Goal: Information Seeking & Learning: Learn about a topic

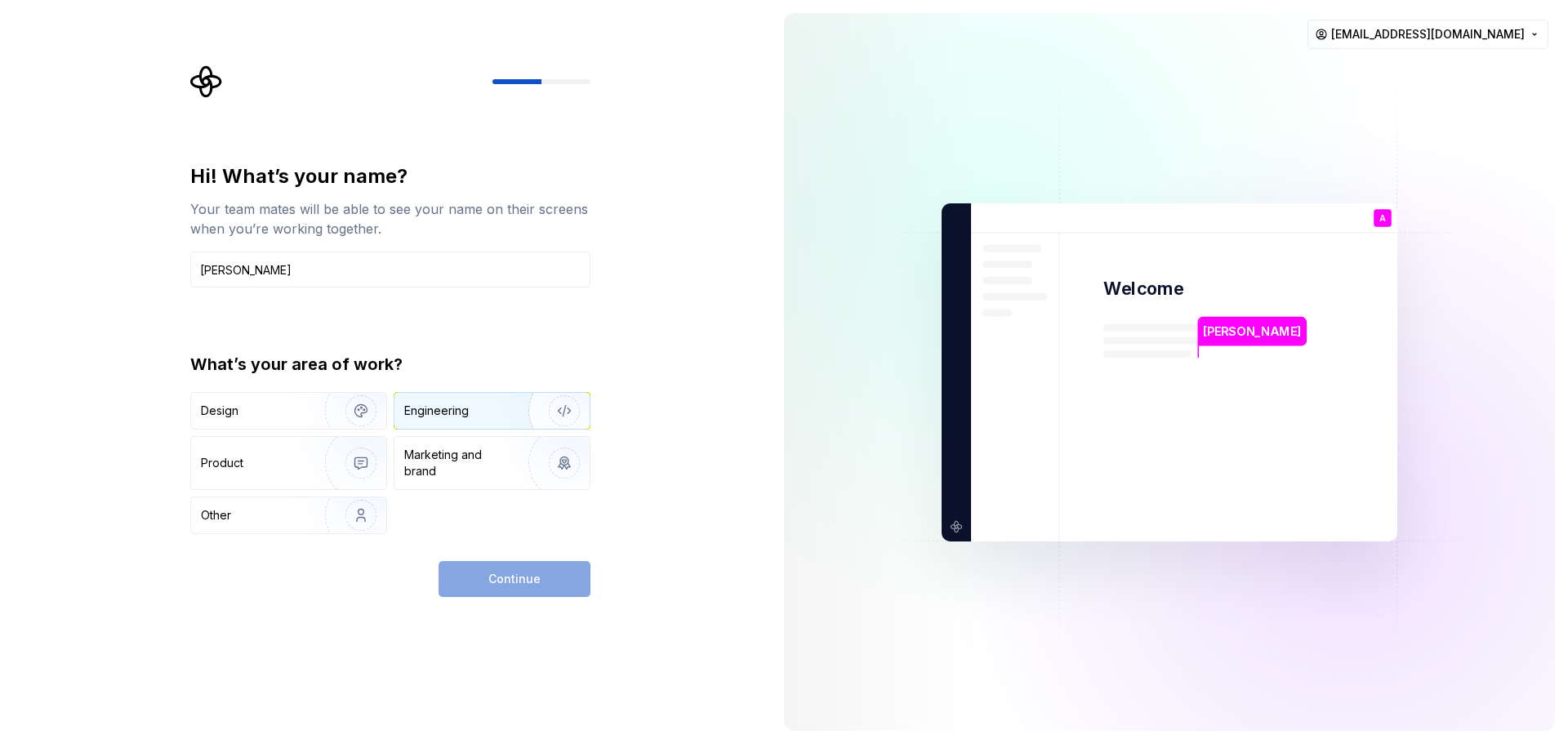
type input "[PERSON_NAME]"
click at [475, 407] on div "Engineering" at bounding box center [469, 410] width 130 height 16
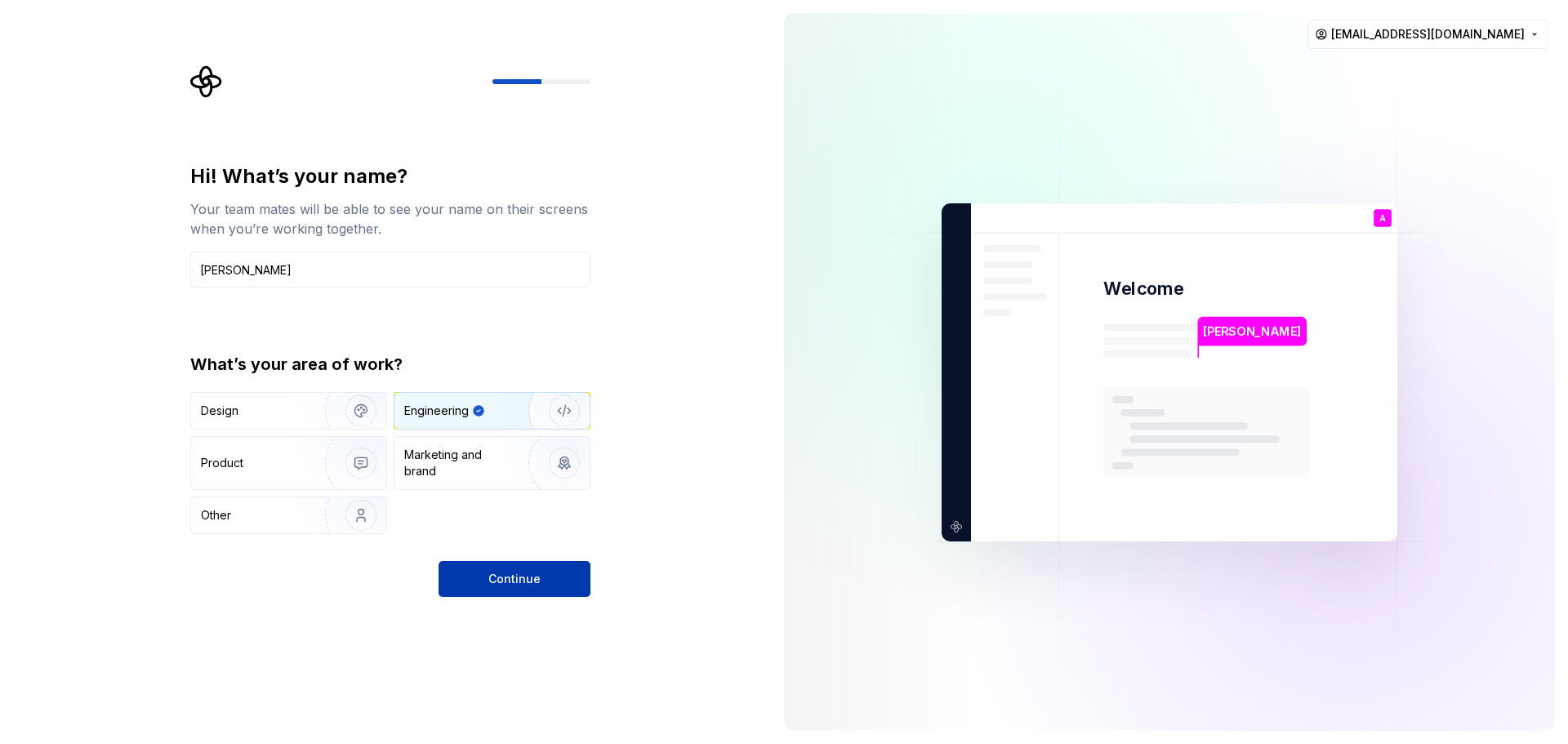
click at [500, 571] on span "Continue" at bounding box center [514, 579] width 52 height 16
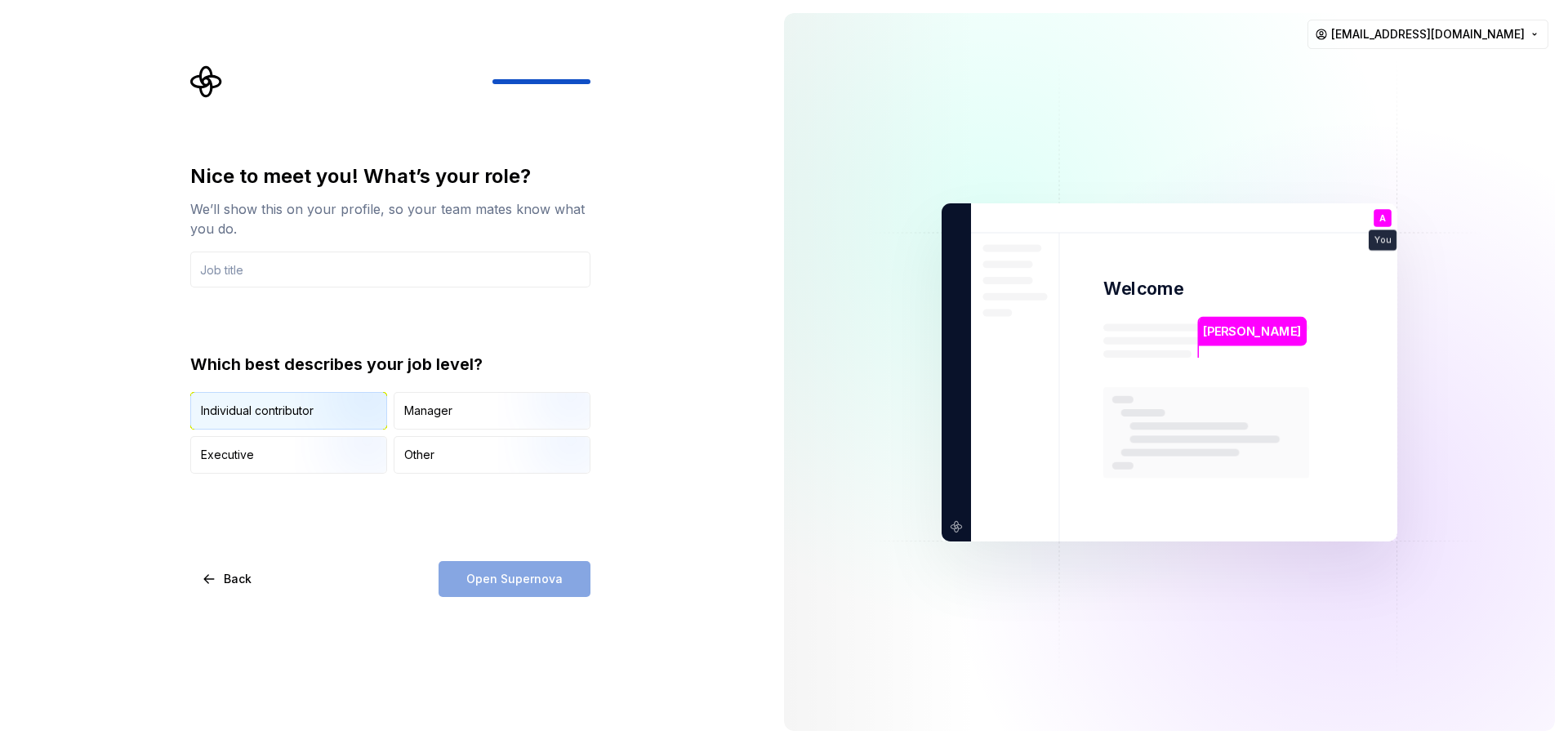
click at [295, 403] on img "button" at bounding box center [347, 430] width 105 height 109
click at [507, 577] on div "Open Supernova" at bounding box center [514, 579] width 152 height 36
click at [326, 272] on input "text" at bounding box center [391, 270] width 401 height 36
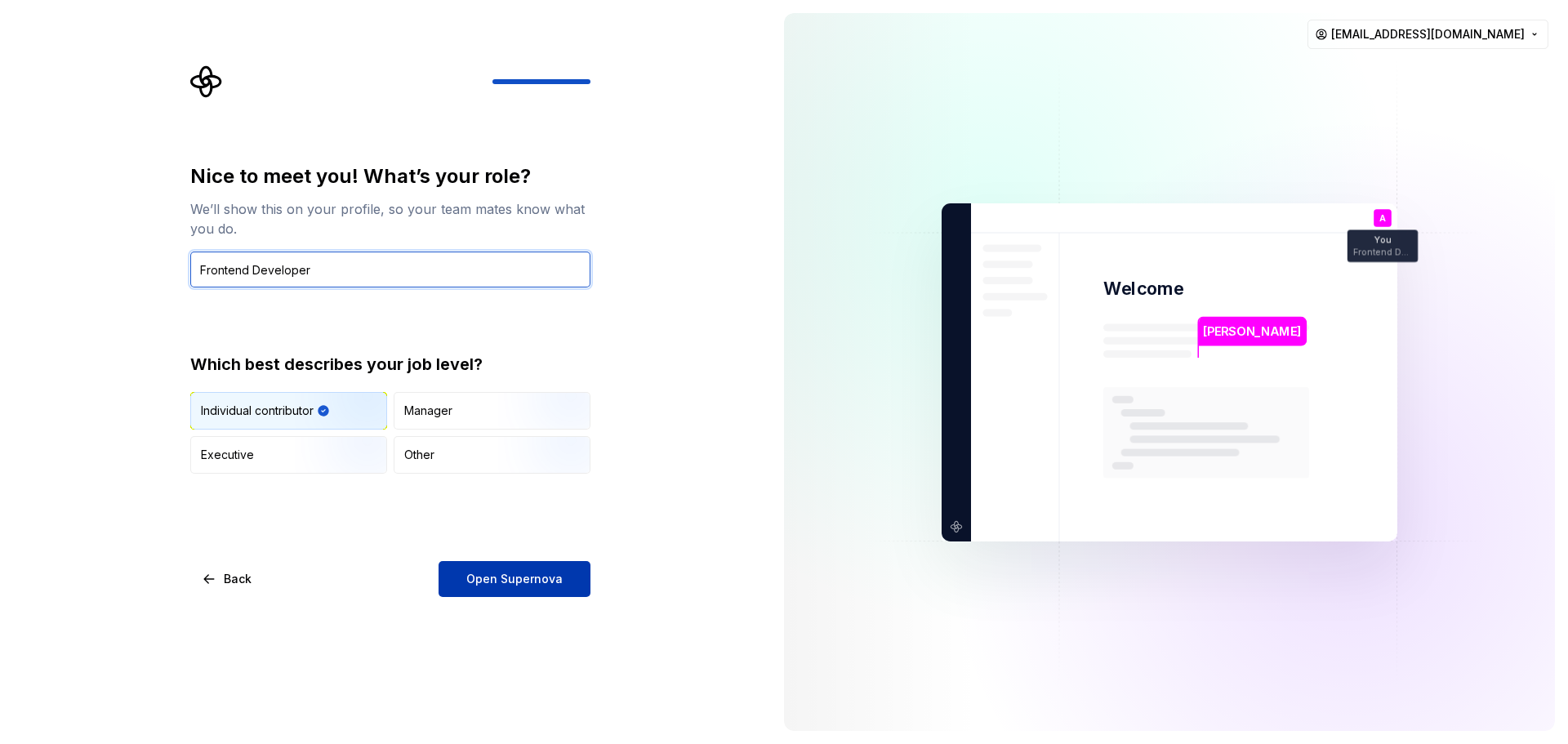
type input "Frontend Developer"
click at [557, 574] on span "Open Supernova" at bounding box center [514, 579] width 97 height 16
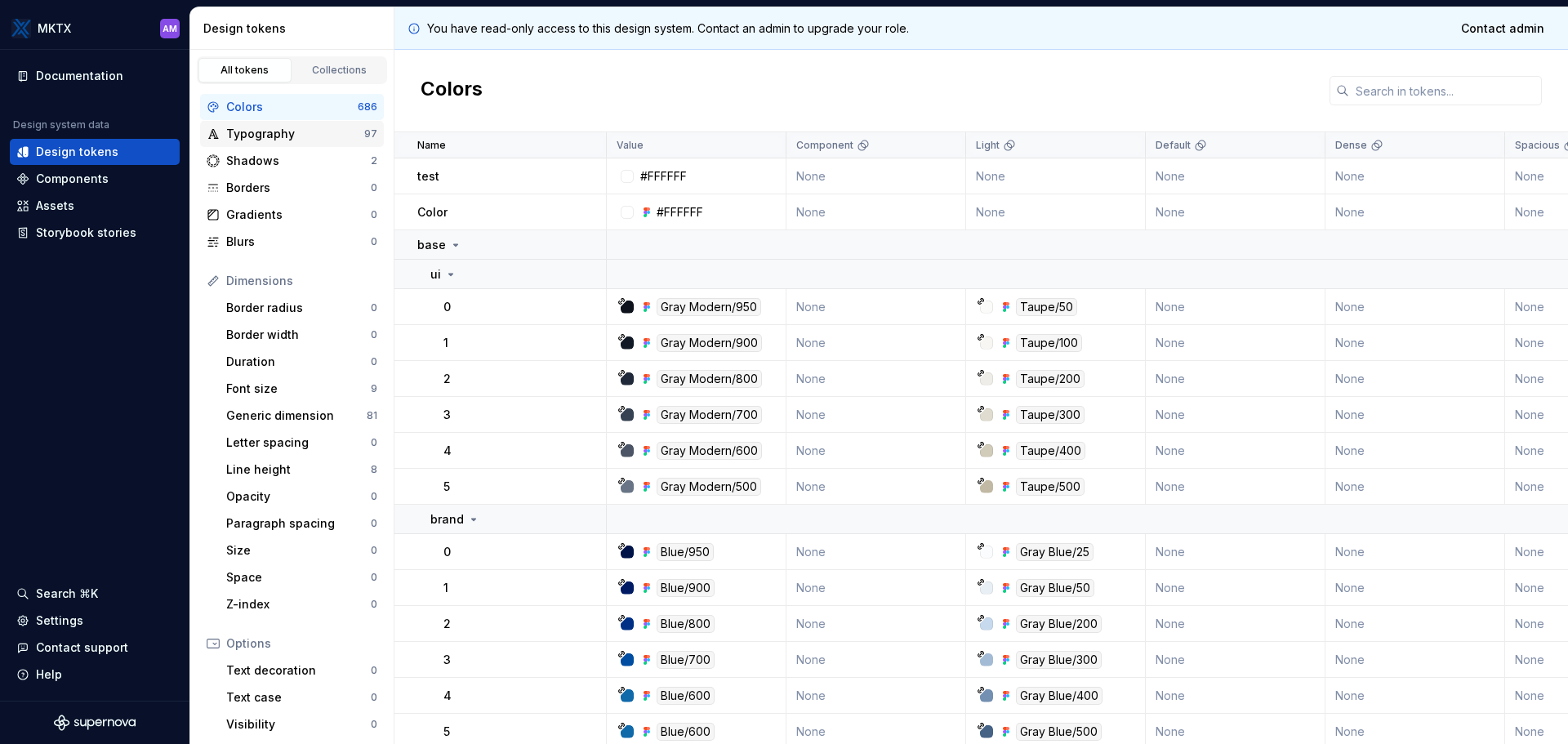
click at [272, 129] on div "Typography" at bounding box center [295, 133] width 138 height 16
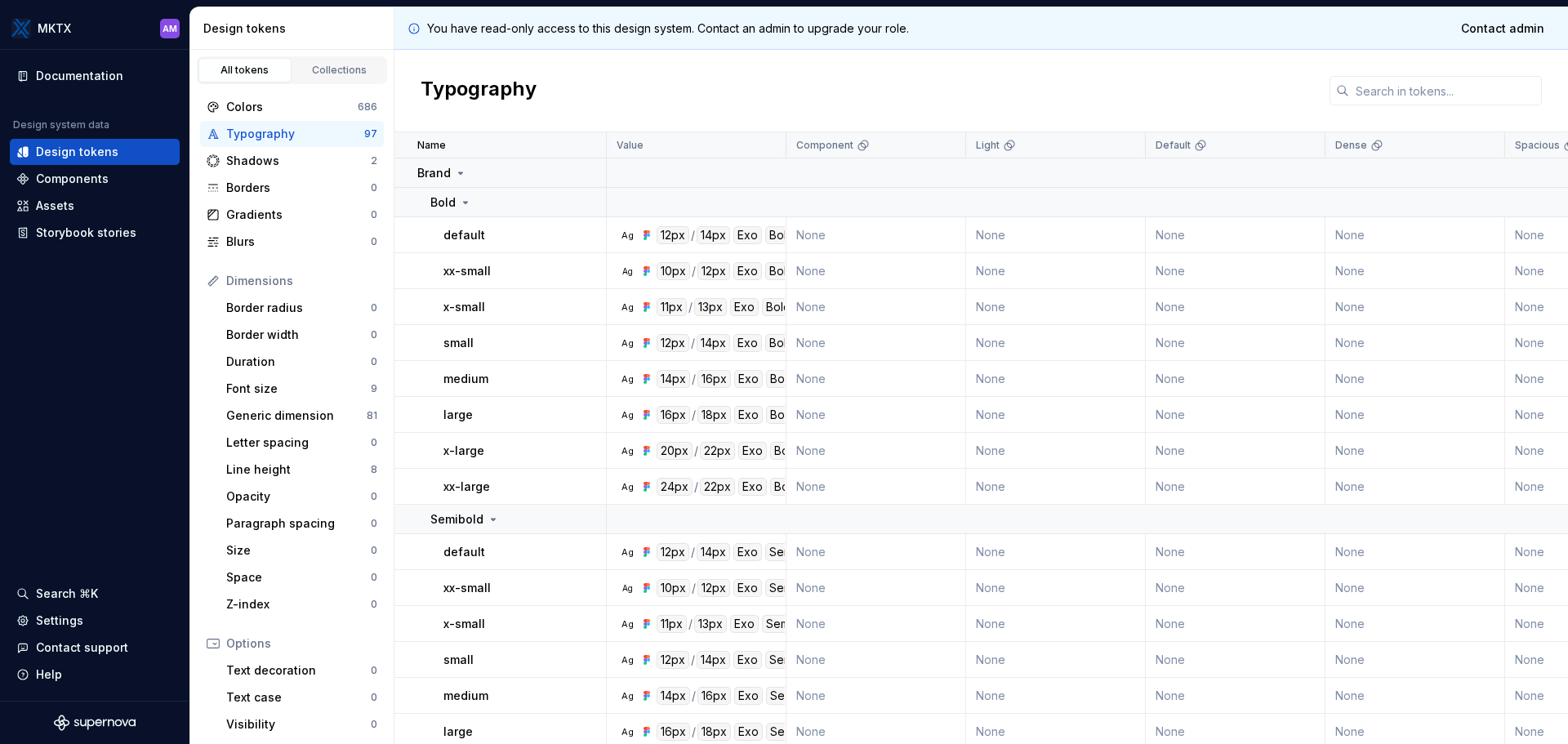
scroll to position [326, 0]
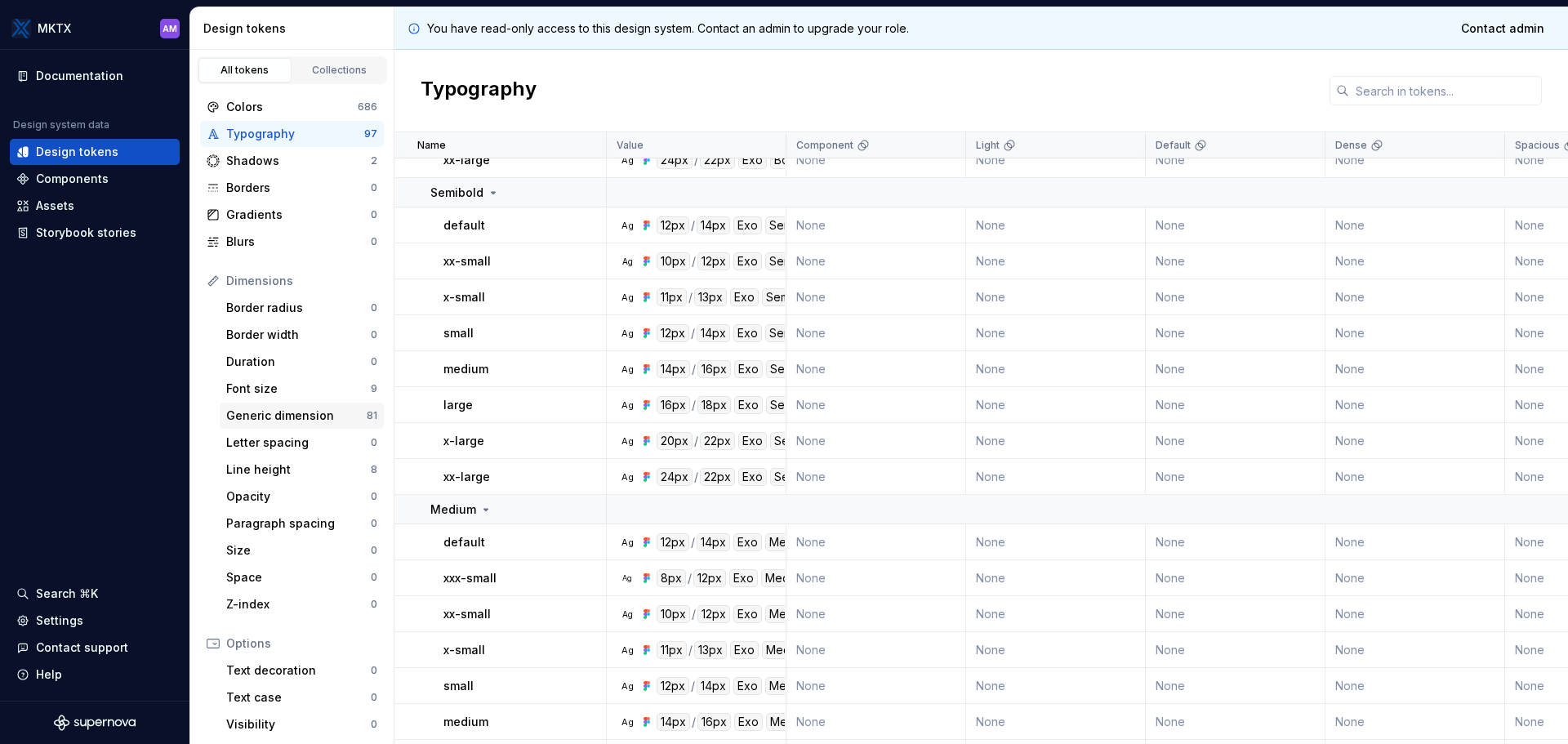
click at [292, 413] on div "Generic dimension" at bounding box center [297, 416] width 141 height 16
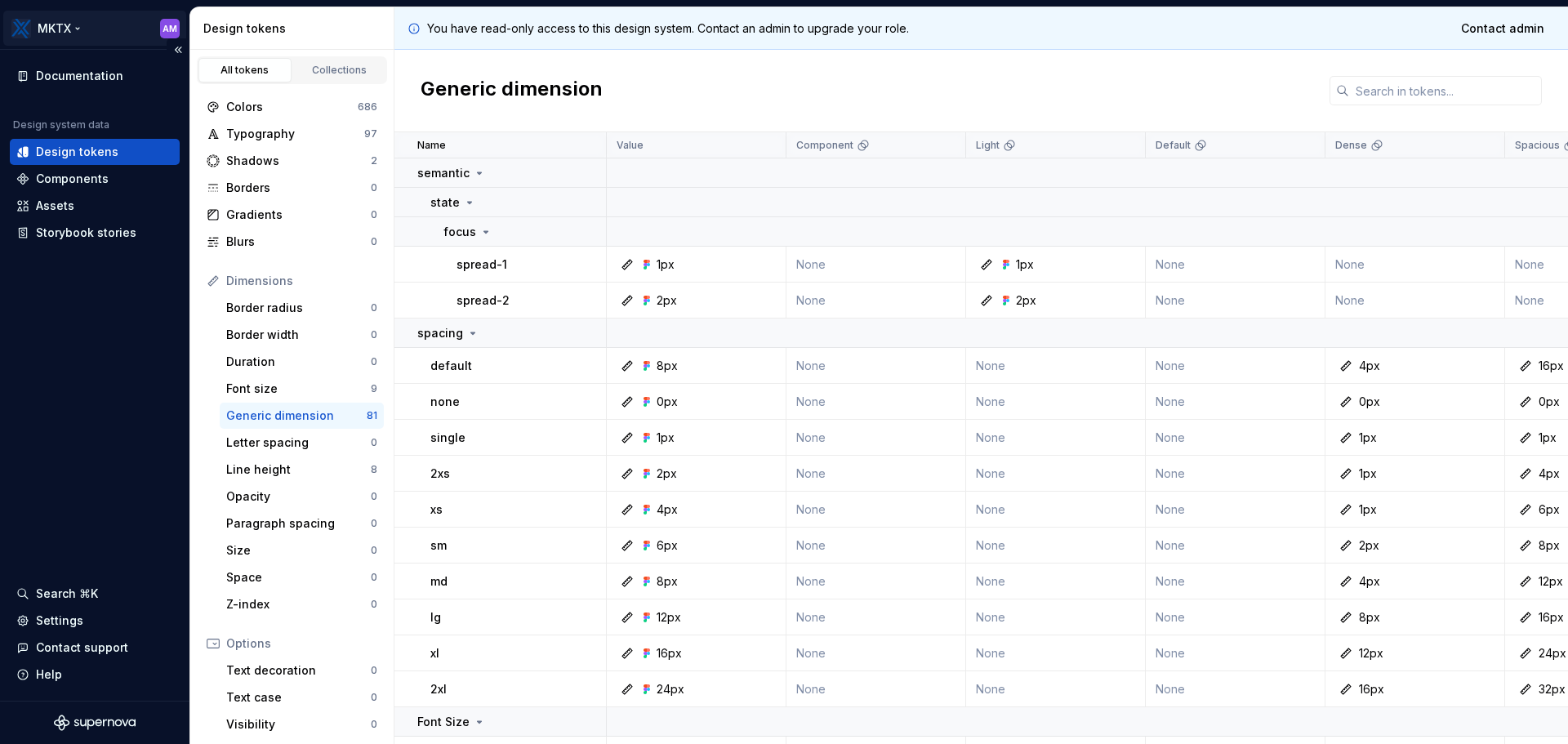
click at [51, 29] on html "MKTX AM Documentation Design system data Design tokens Components Assets Storyb…" at bounding box center [784, 372] width 1568 height 744
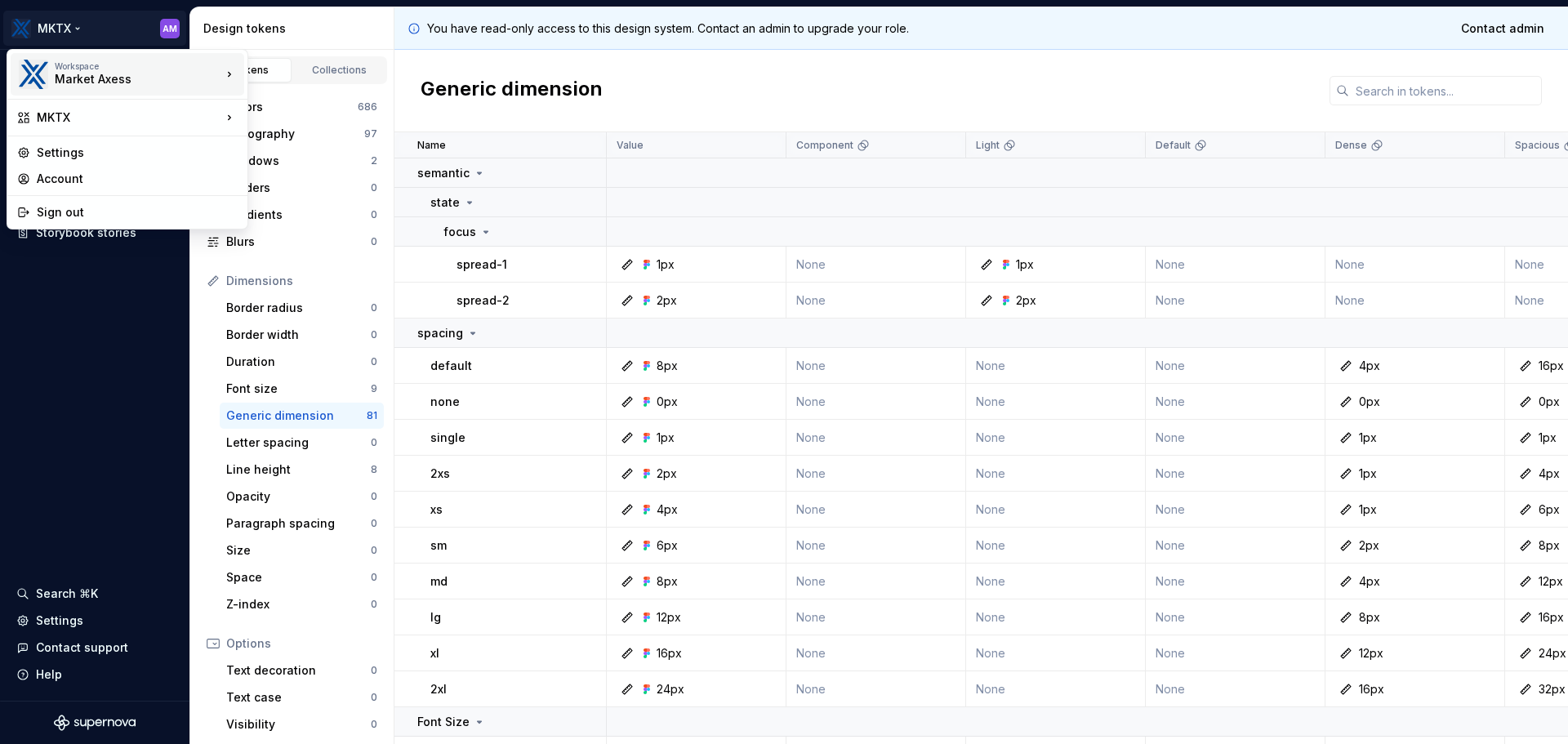
click at [91, 77] on div "Market Axess" at bounding box center [125, 79] width 139 height 16
click at [314, 73] on div "Market Axess" at bounding box center [327, 70] width 106 height 16
click at [125, 413] on div "Documentation Design system data Design tokens Components Assets Storybook stor…" at bounding box center [95, 374] width 189 height 650
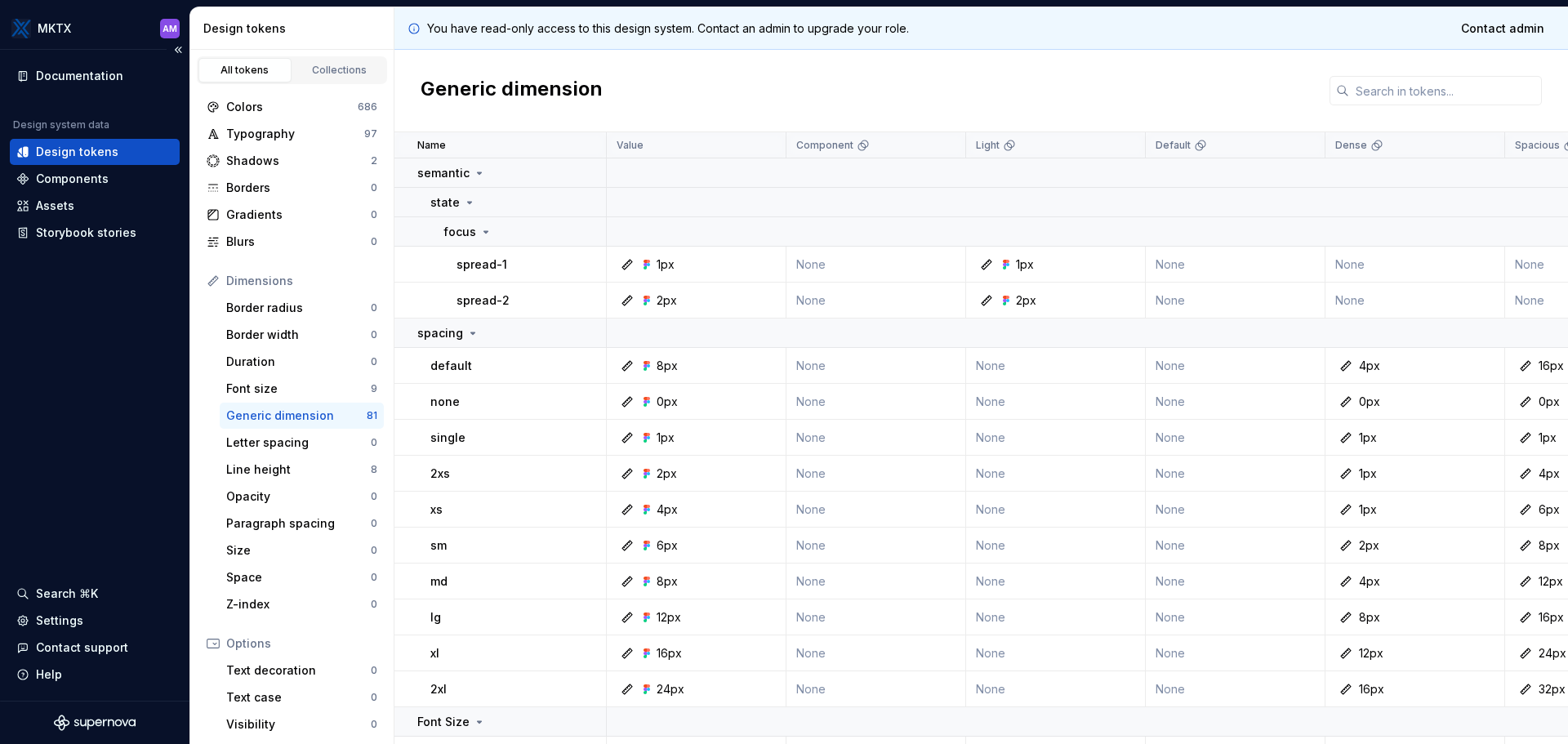
click at [77, 160] on div "Design tokens" at bounding box center [95, 152] width 170 height 26
